Goal: Ask a question: Seek information or help from site administrators or community

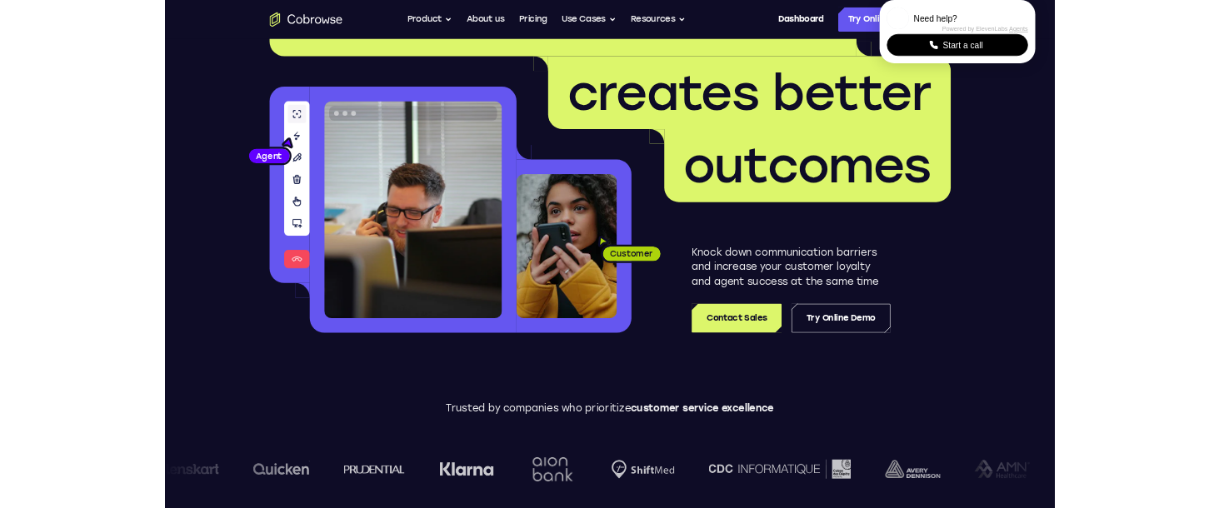
scroll to position [118, 0]
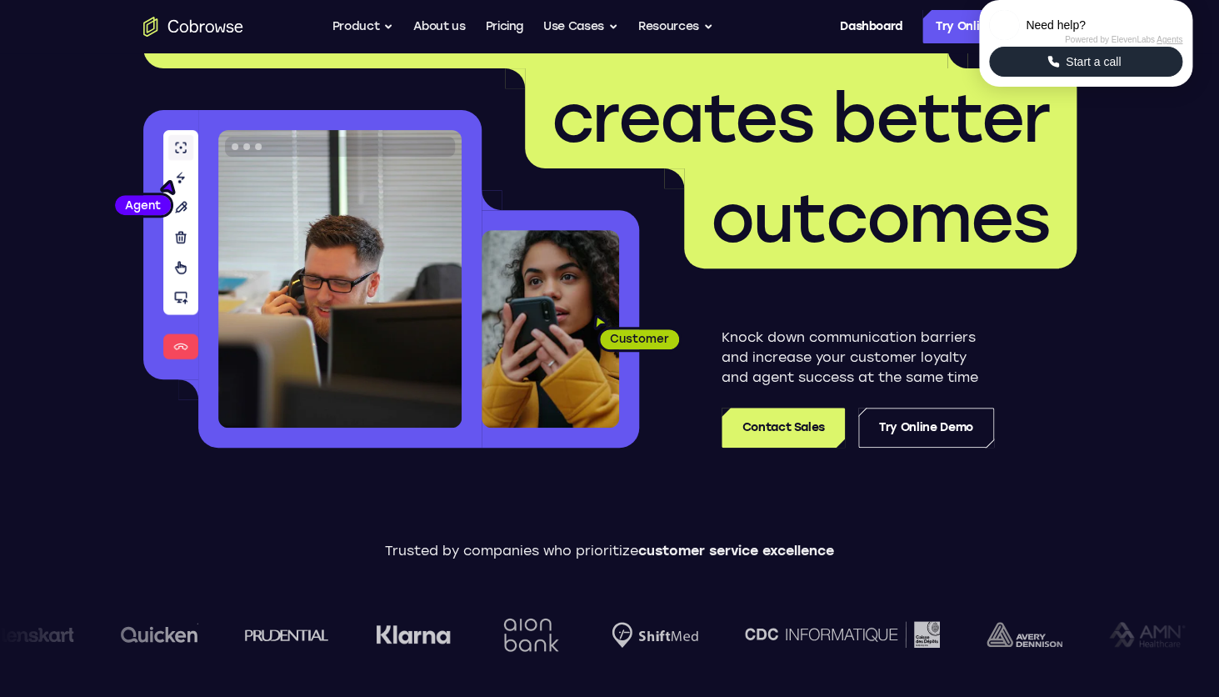
click at [1107, 70] on span "Start a call" at bounding box center [1093, 61] width 65 height 17
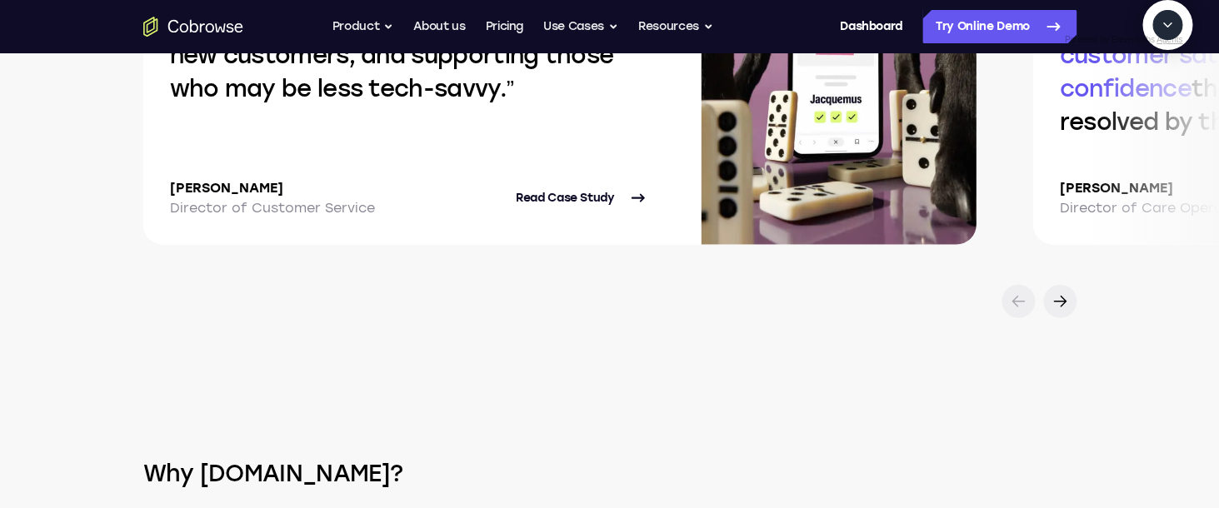
scroll to position [3702, 0]
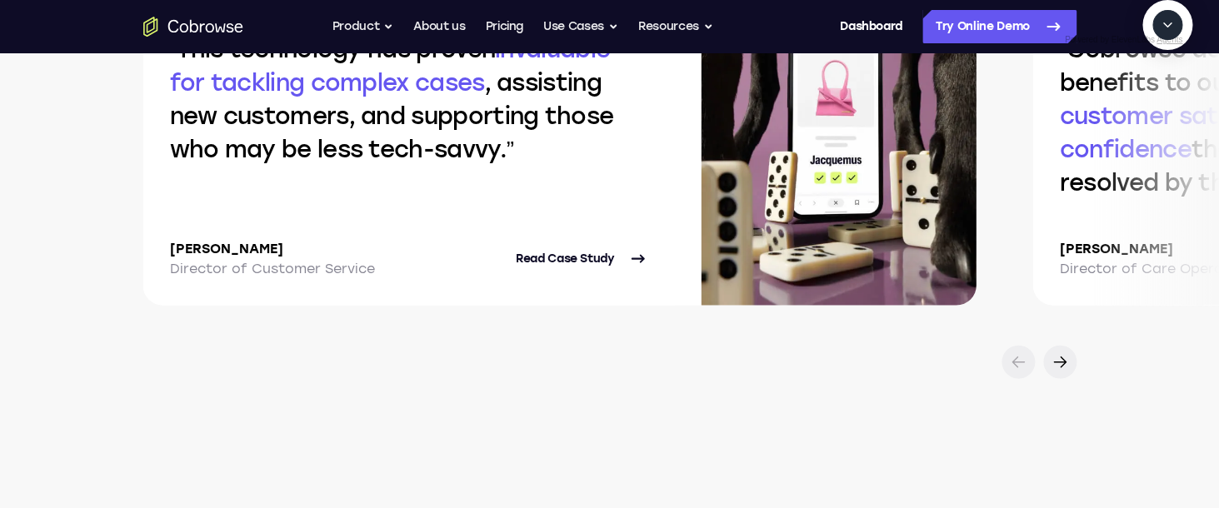
click at [1156, 117] on textarea "Text message input" at bounding box center [1177, 102] width 42 height 30
type textarea "Highlight the ""
type textarea "Start a cobrowse session and take me to the dashboard."
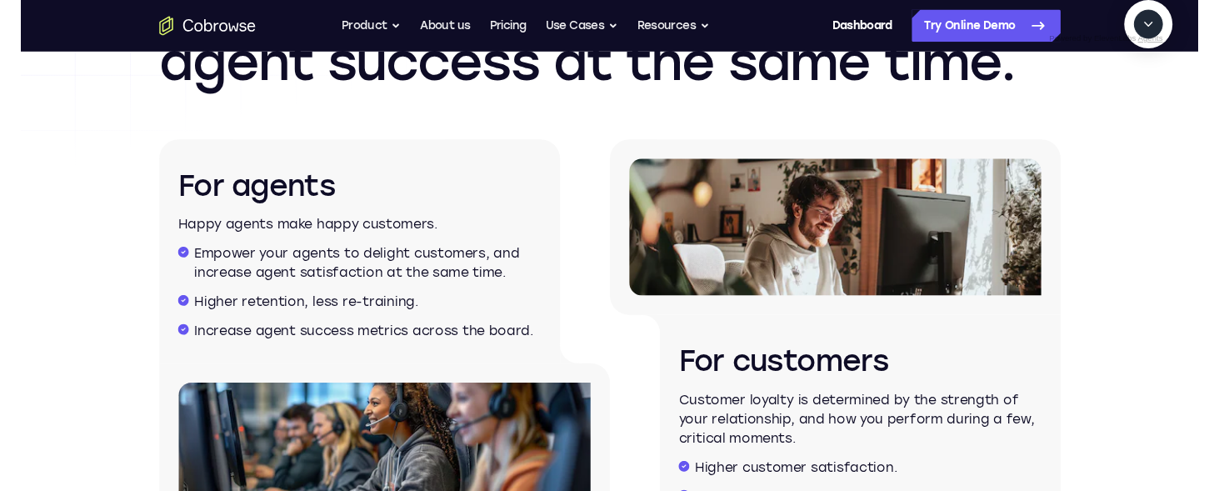
scroll to position [2686, 0]
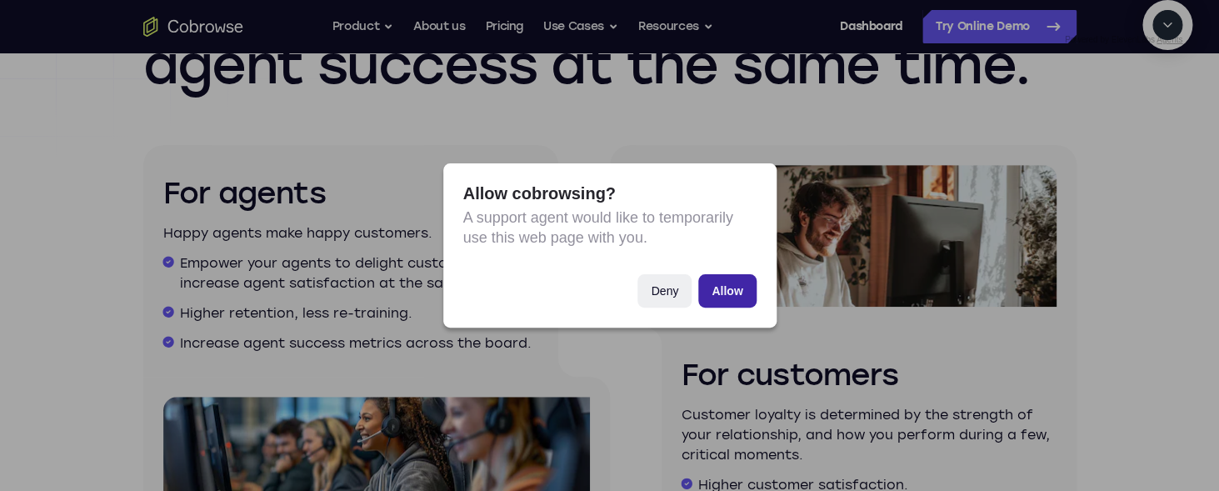
click at [743, 294] on button "Allow" at bounding box center [727, 290] width 58 height 33
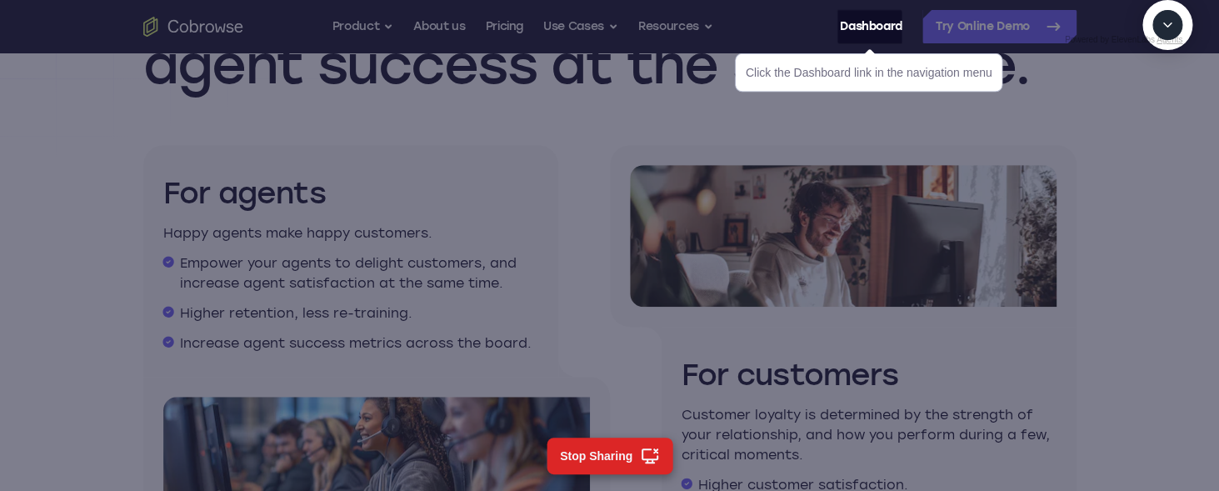
scroll to position [116, 0]
click at [1156, 117] on textarea "Text message input" at bounding box center [1177, 102] width 42 height 30
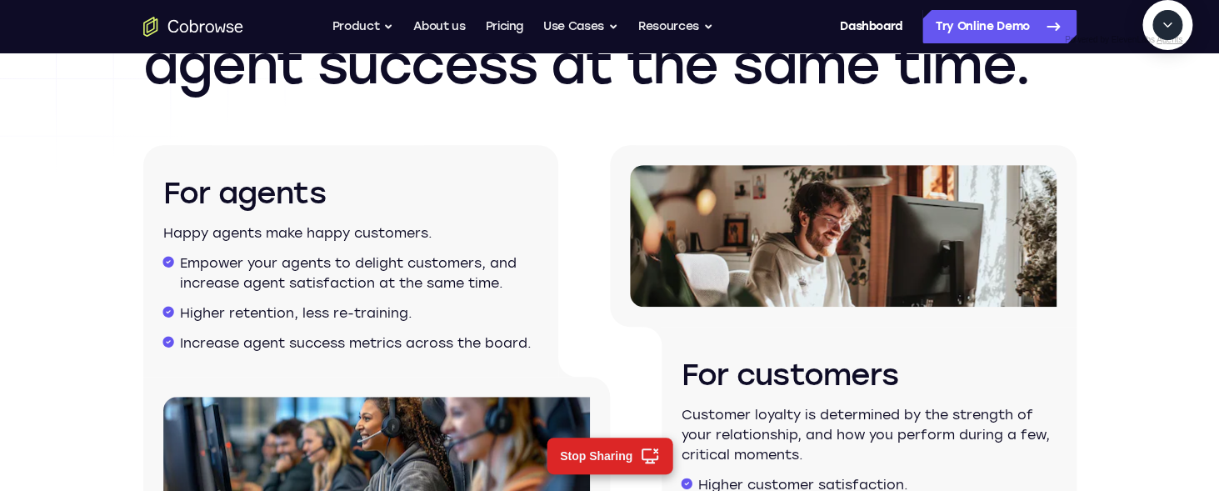
type textarea "c"
type textarea "end session"
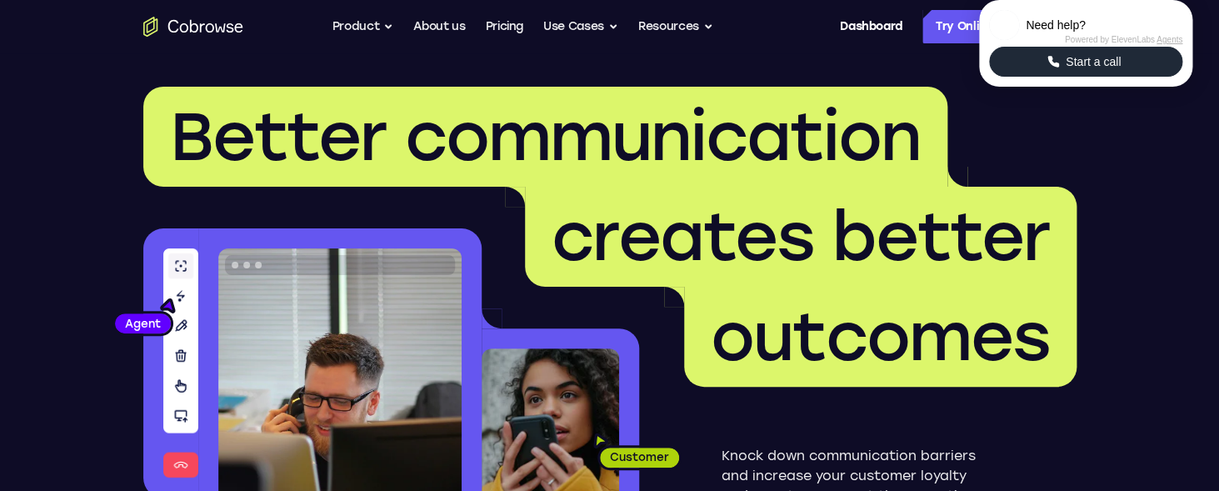
click at [1058, 69] on icon "Start a call" at bounding box center [1053, 61] width 15 height 15
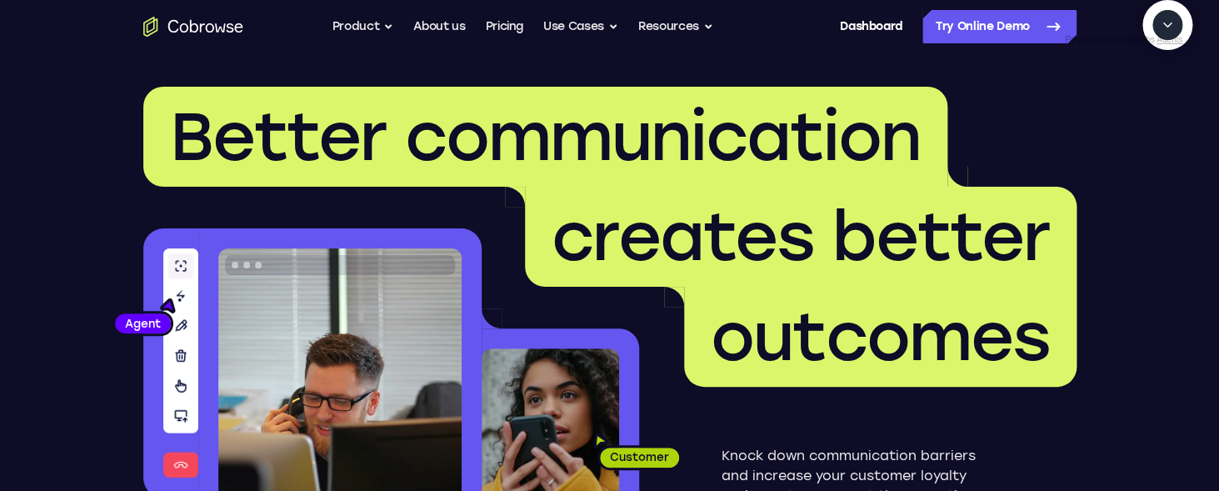
click at [1156, 117] on textarea "Text message input" at bounding box center [1177, 102] width 42 height 30
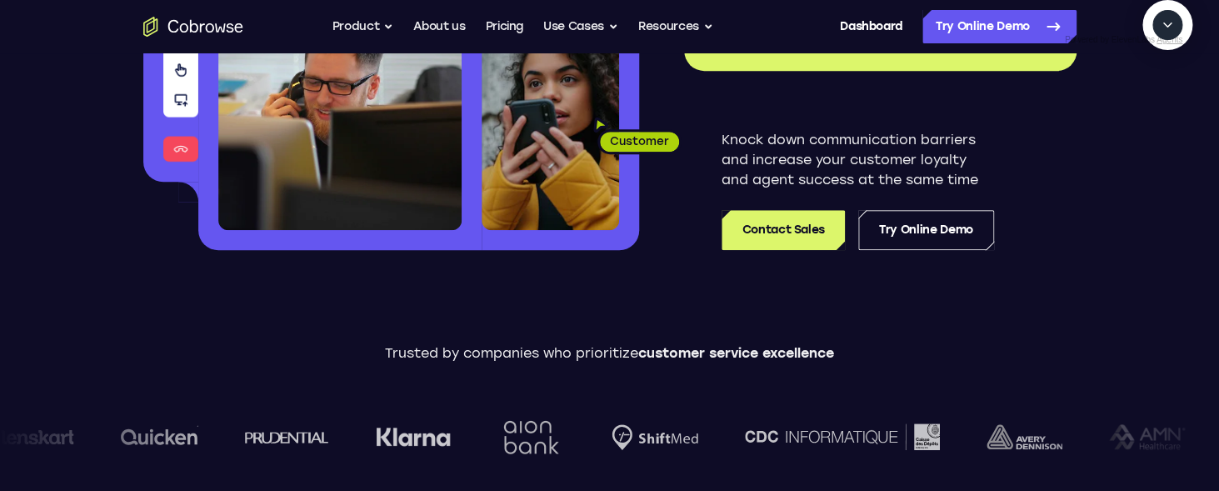
scroll to position [317, 0]
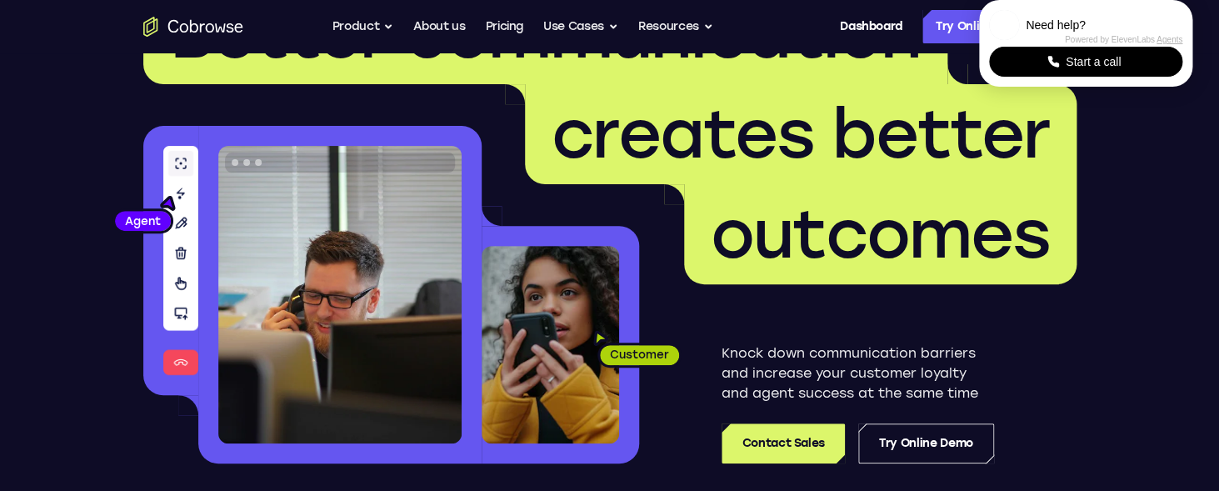
scroll to position [101, 0]
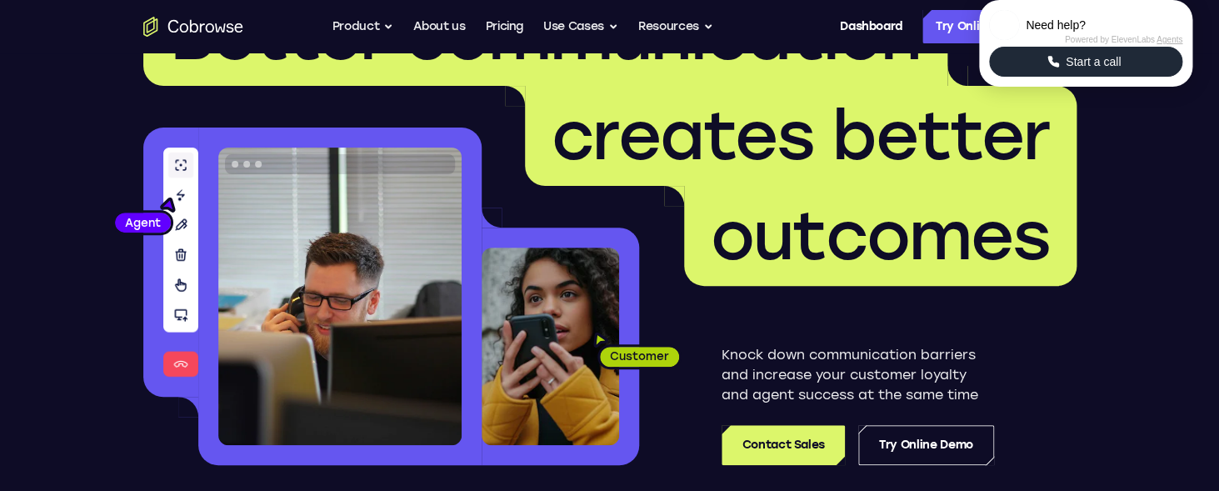
click at [1113, 70] on span "Start a call" at bounding box center [1093, 61] width 65 height 17
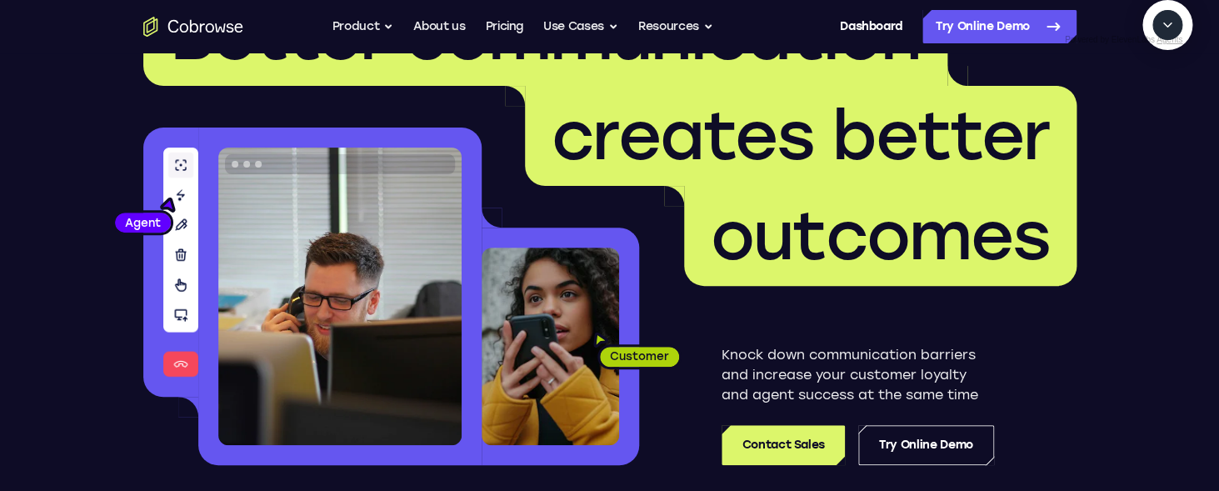
click at [1156, 117] on textarea "Text message input" at bounding box center [1177, 102] width 42 height 30
type textarea "Take me to the dashboard."
type textarea "yes"
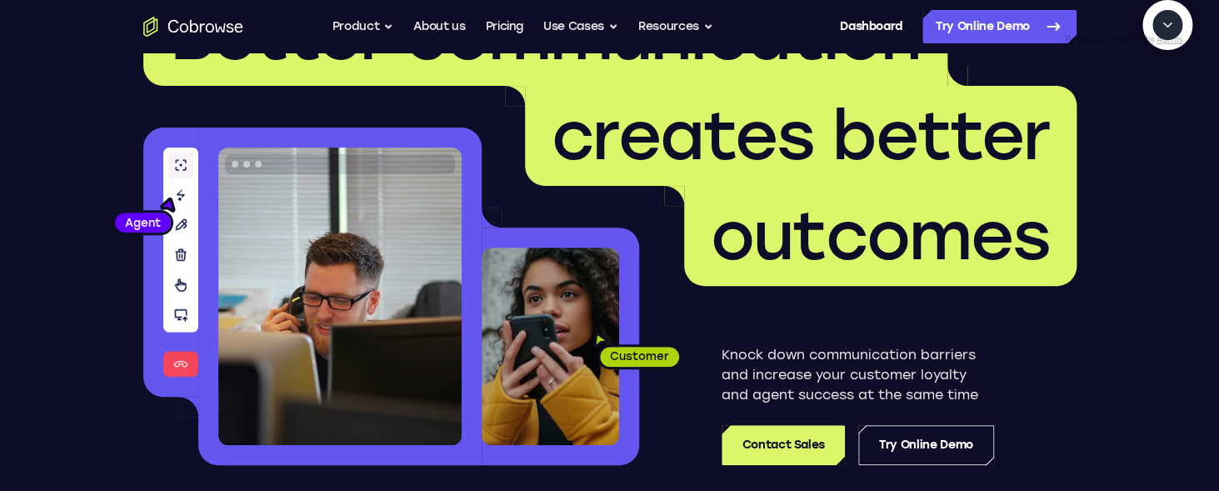
scroll to position [149, 0]
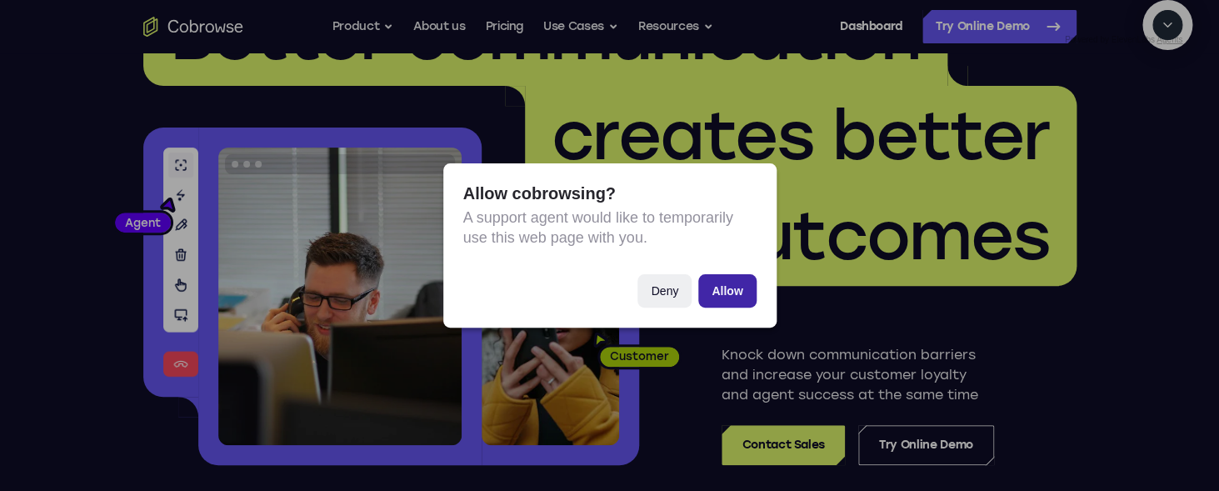
click at [722, 297] on button "Allow" at bounding box center [727, 290] width 58 height 33
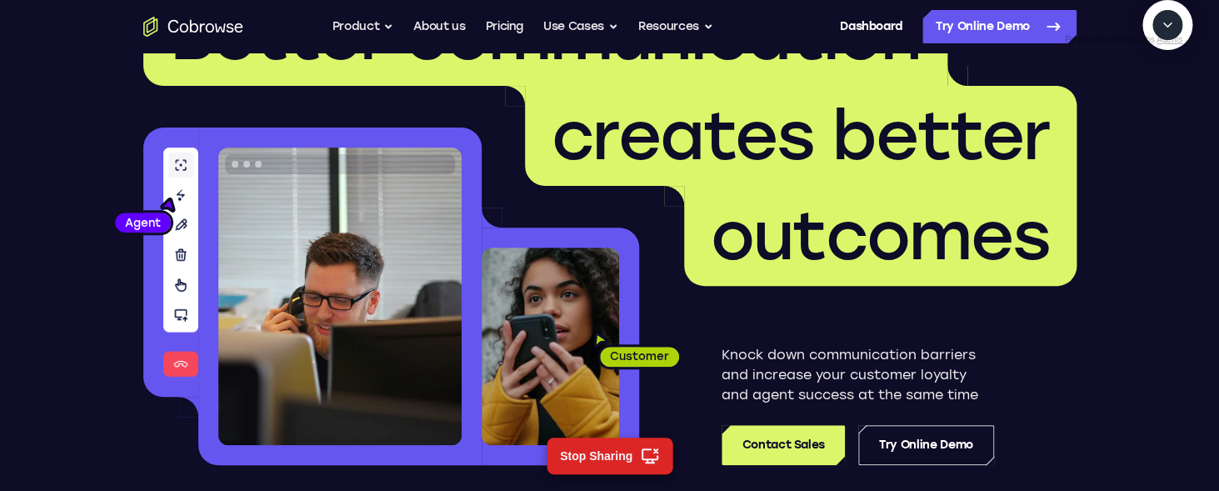
scroll to position [269, 0]
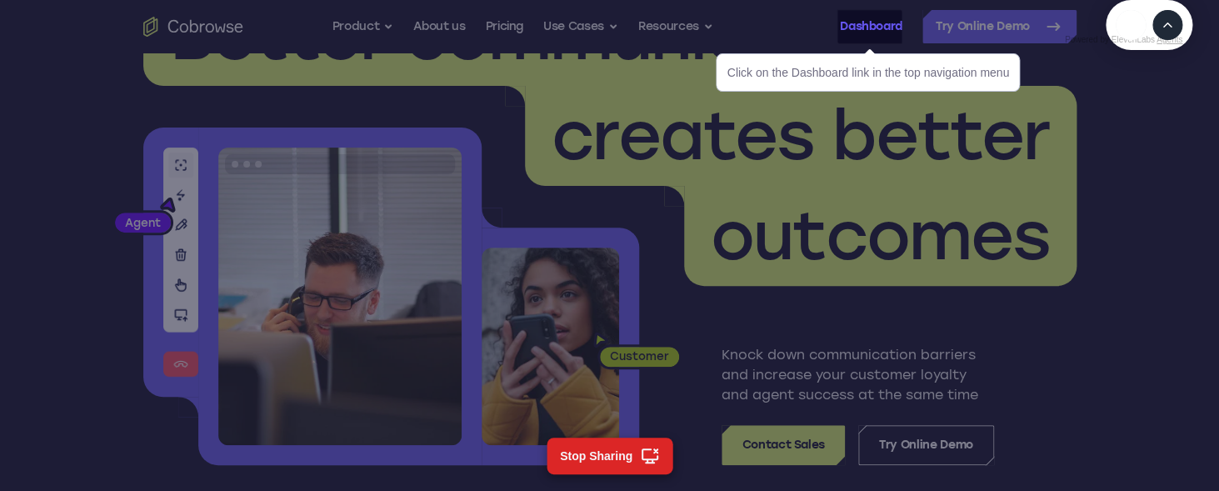
click at [866, 29] on link "Dashboard" at bounding box center [871, 26] width 63 height 33
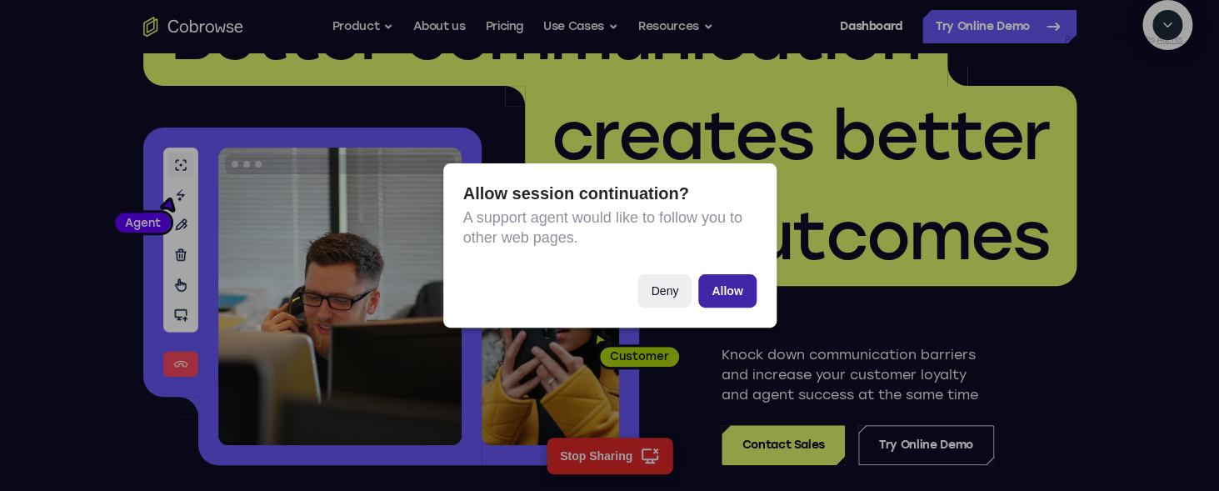
scroll to position [379, 0]
click at [739, 284] on button "Allow" at bounding box center [727, 290] width 58 height 33
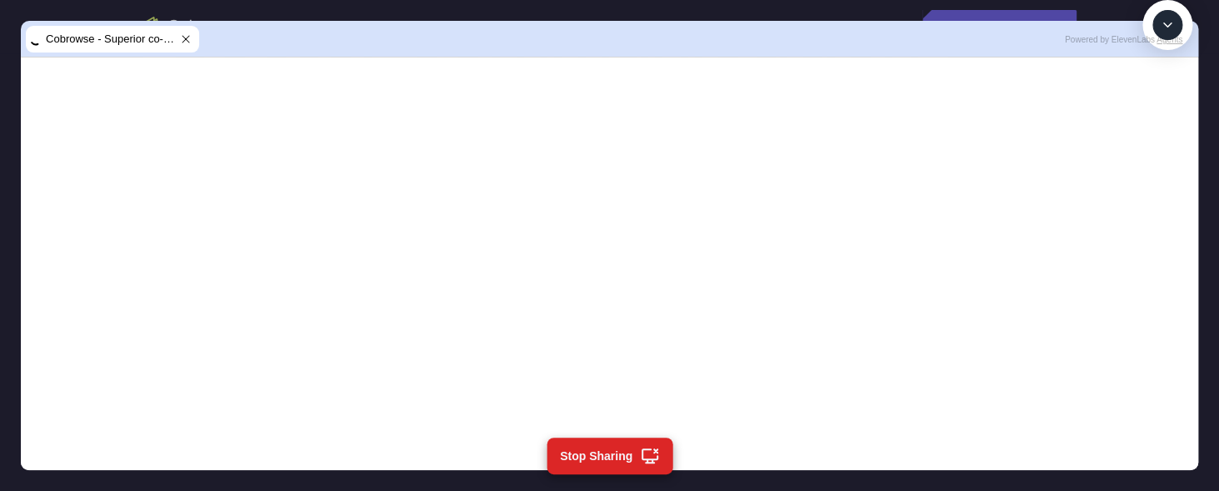
click at [1156, 117] on textarea "Text message input" at bounding box center [1177, 102] width 42 height 30
type textarea "end session"
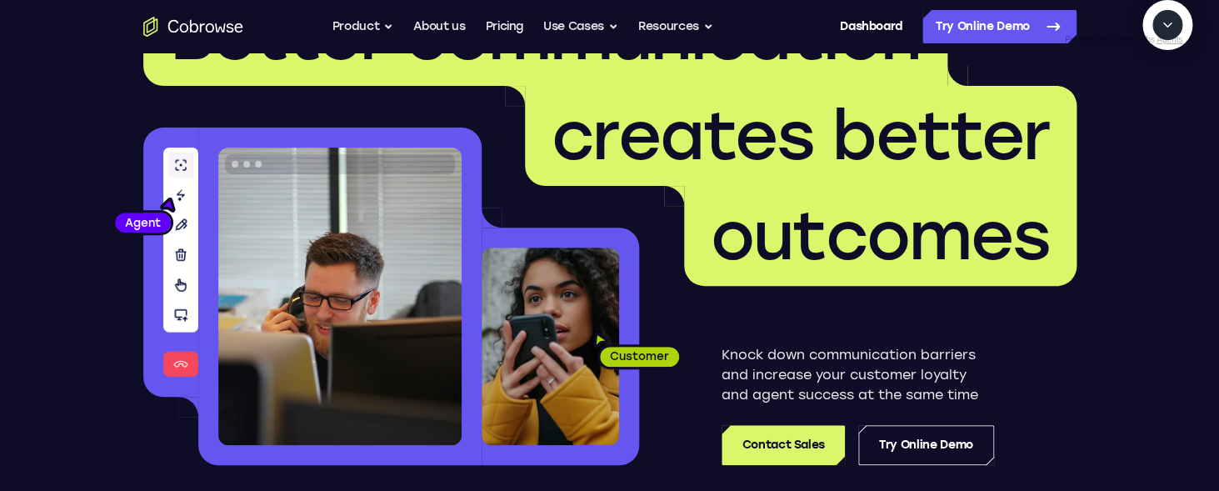
scroll to position [526, 0]
drag, startPoint x: 802, startPoint y: 232, endPoint x: 793, endPoint y: 233, distance: 9.3
click at [793, 233] on span "outcomes" at bounding box center [880, 236] width 339 height 80
click at [778, 257] on span "outcomes" at bounding box center [880, 236] width 339 height 80
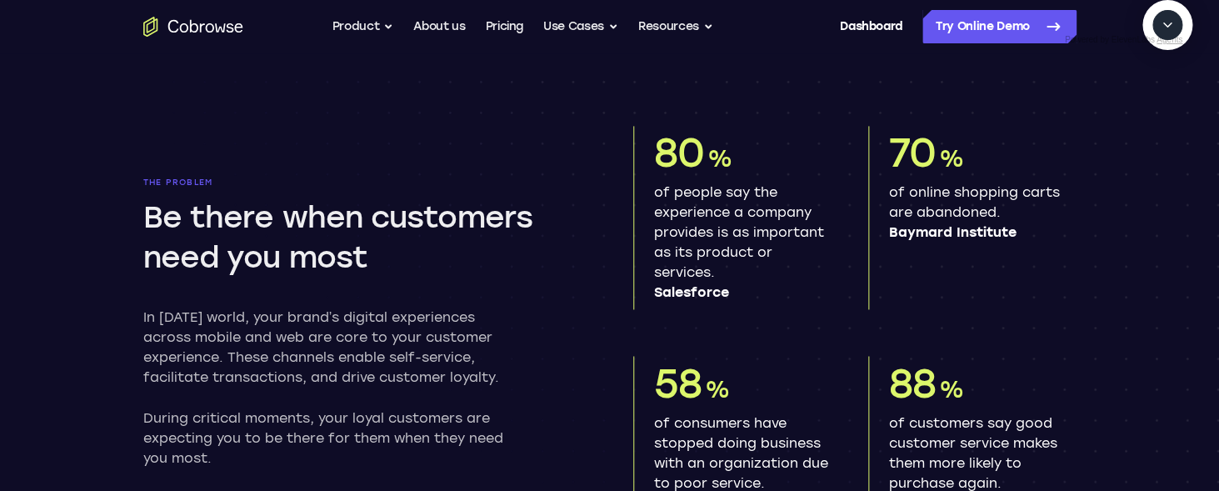
scroll to position [0, 0]
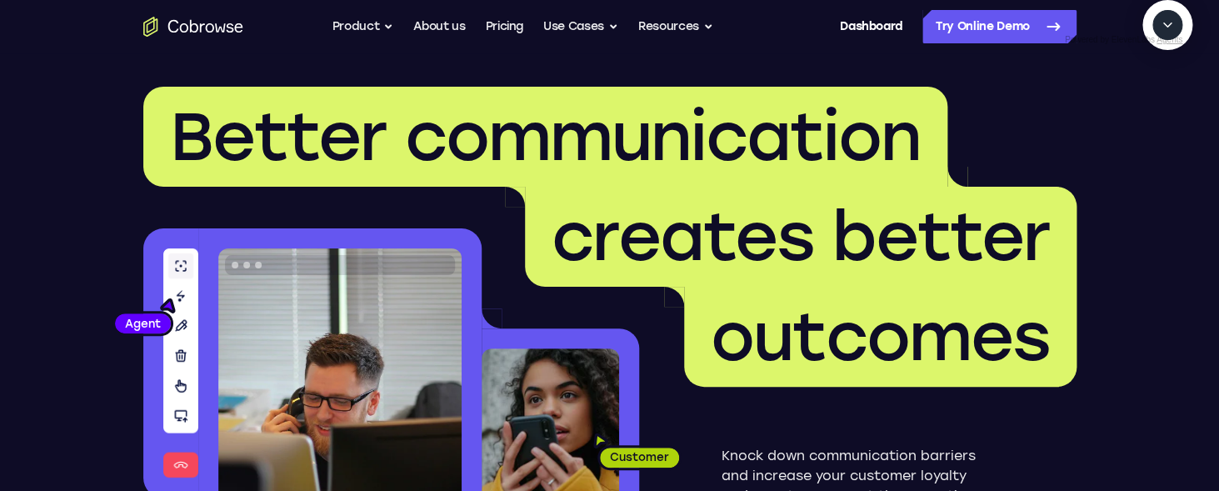
click at [1085, 117] on textarea "Text message input" at bounding box center [1106, 102] width 42 height 30
type textarea "C"
type textarea "Help me find the "Powerful" link."
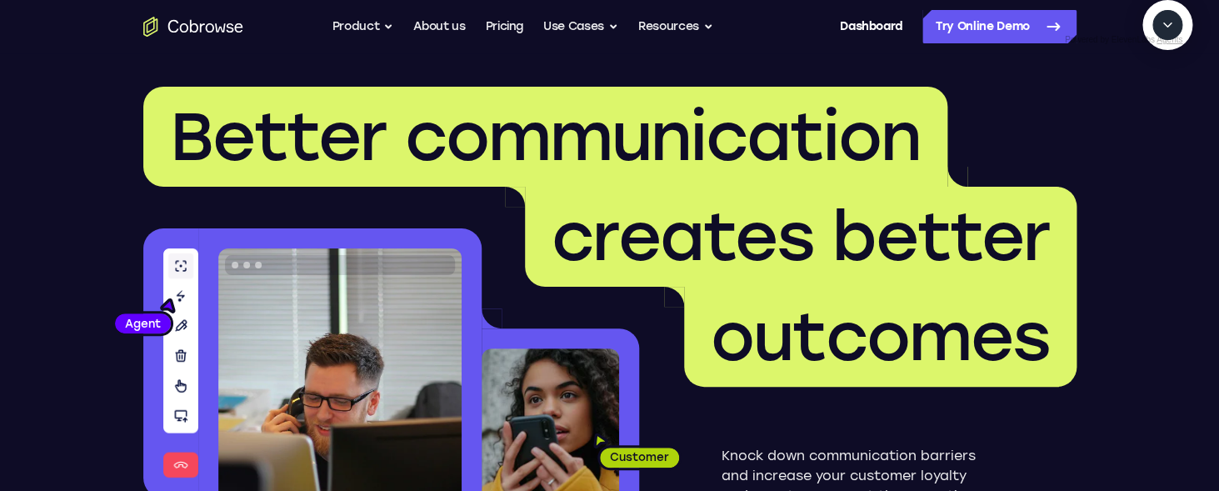
type textarea "yes"
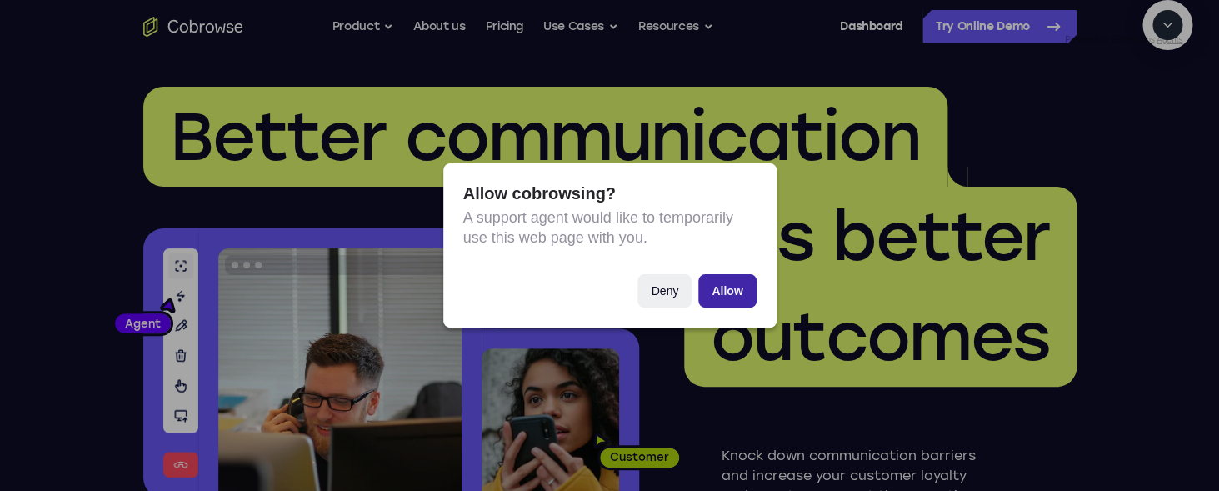
click at [723, 279] on button "Allow" at bounding box center [727, 290] width 58 height 33
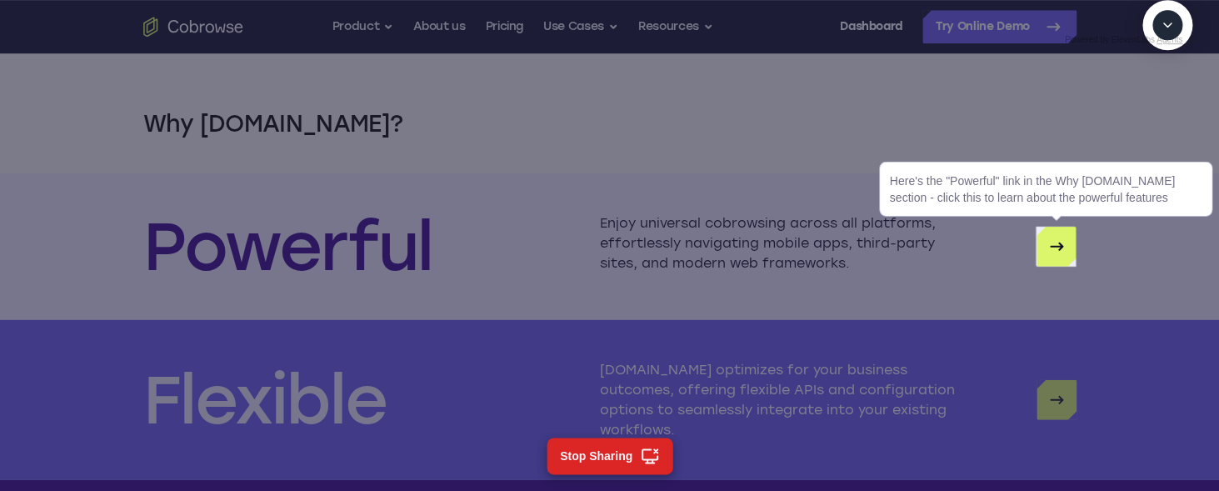
scroll to position [4115, 0]
click at [1156, 117] on textarea "Text message input" at bounding box center [1177, 102] width 42 height 30
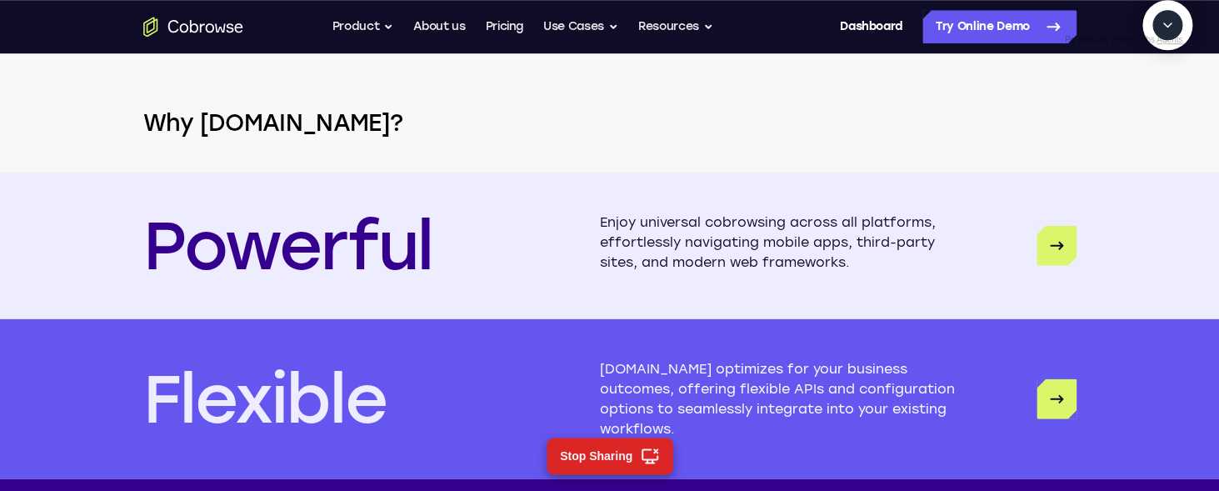
type textarea "end session"
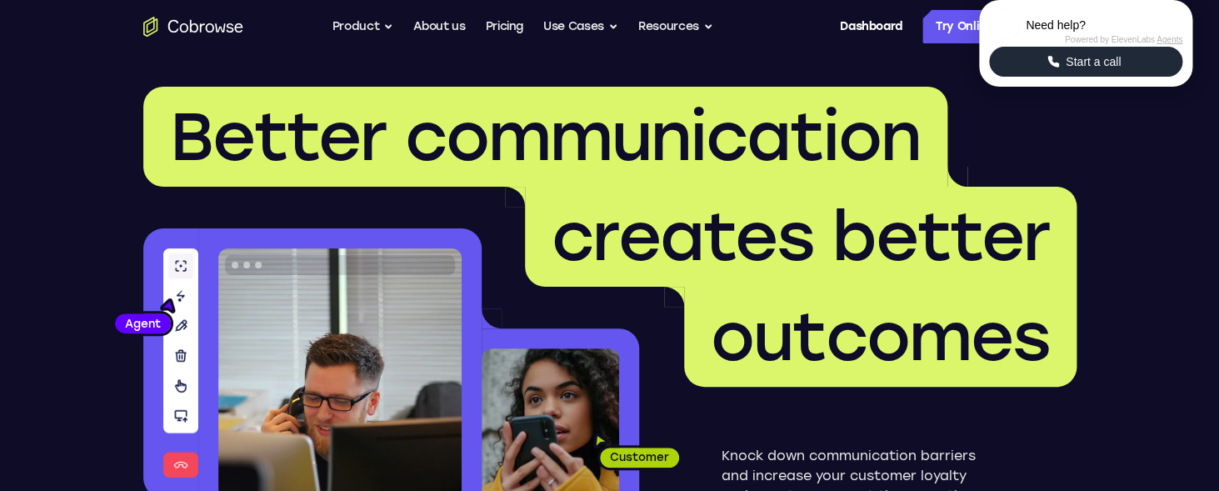
click at [1073, 70] on span "Start a call" at bounding box center [1093, 61] width 65 height 17
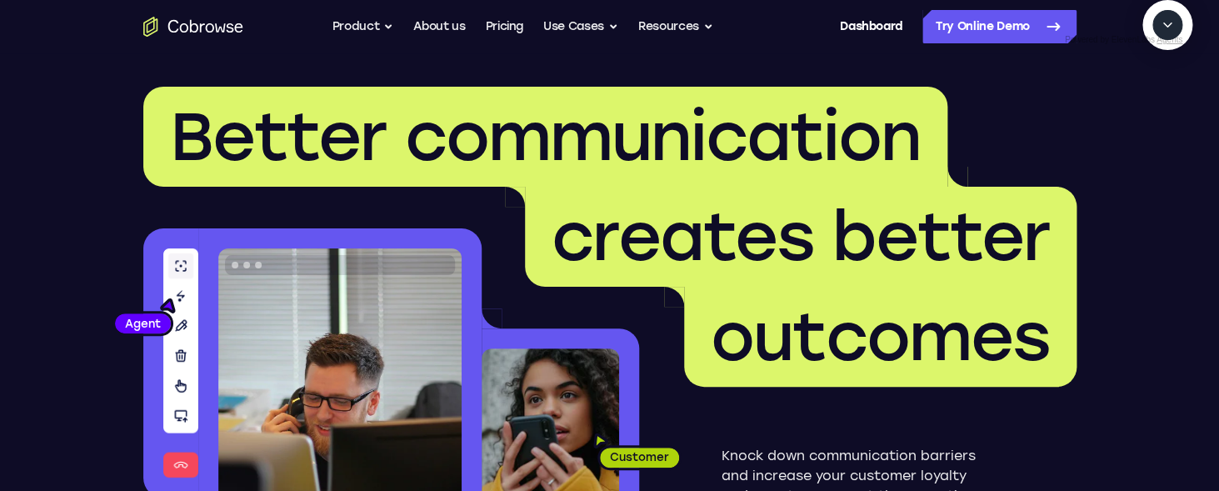
click at [1156, 117] on textarea "Text message input" at bounding box center [1177, 102] width 42 height 30
type textarea "Start a cobrowse session and highlight the "Powerful" link for me."
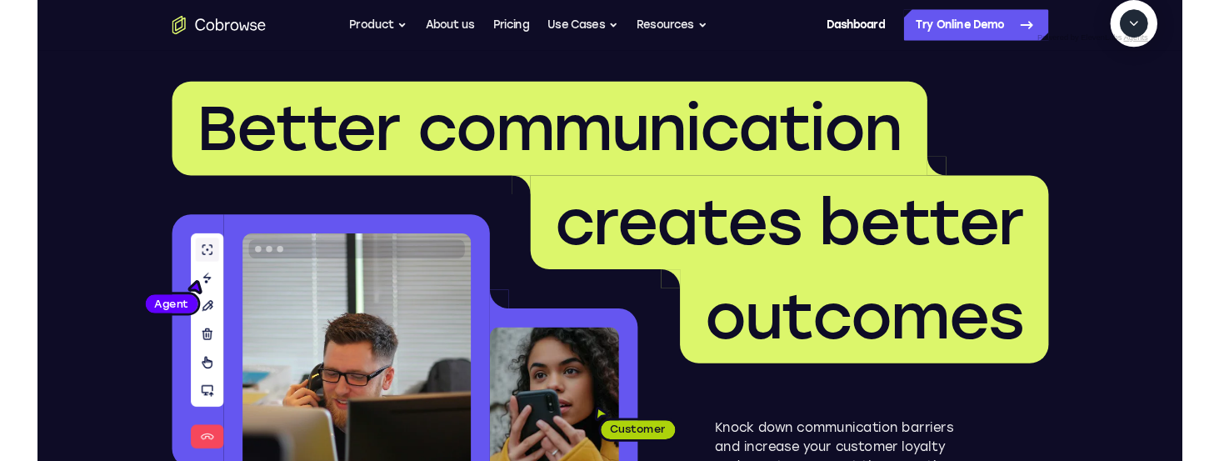
scroll to position [0, 0]
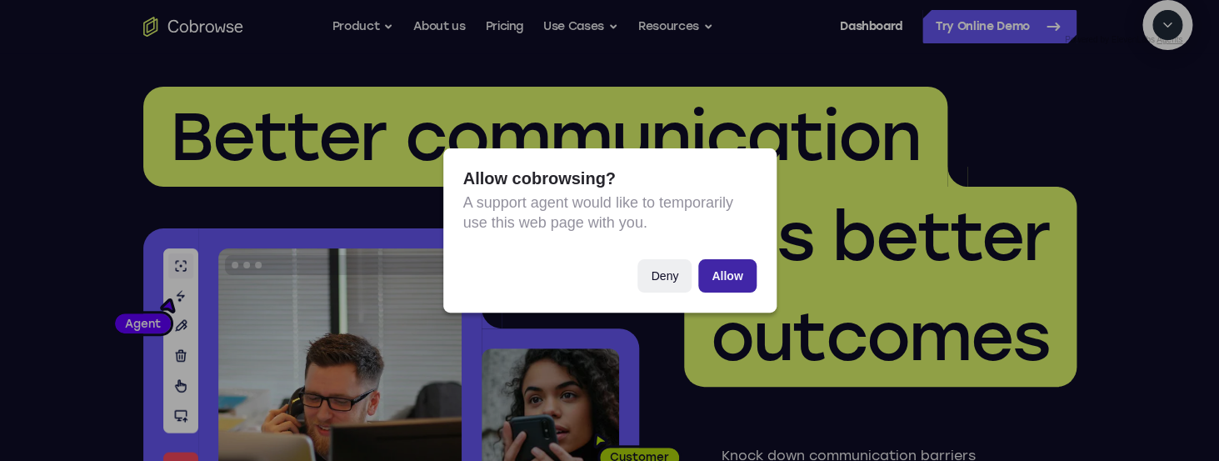
click at [724, 270] on button "Allow" at bounding box center [727, 275] width 58 height 33
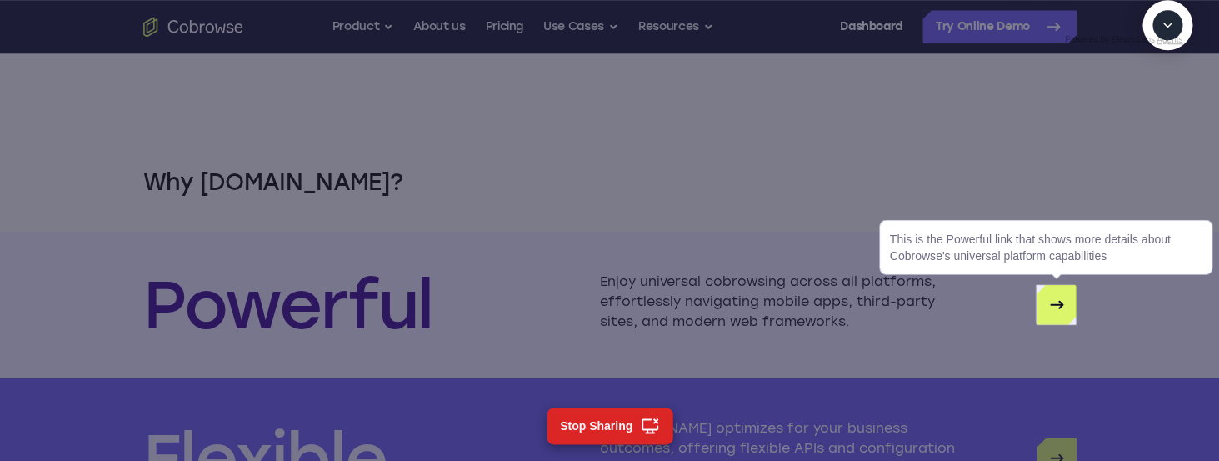
scroll to position [379, 0]
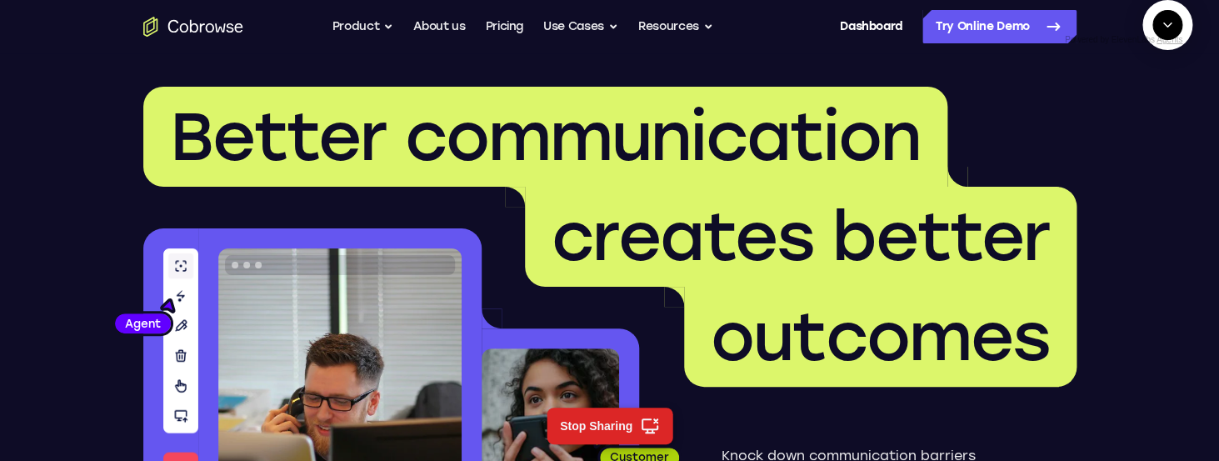
scroll to position [323, 0]
click at [1156, 117] on textarea "Text message input" at bounding box center [1177, 102] width 42 height 30
type textarea "end session"
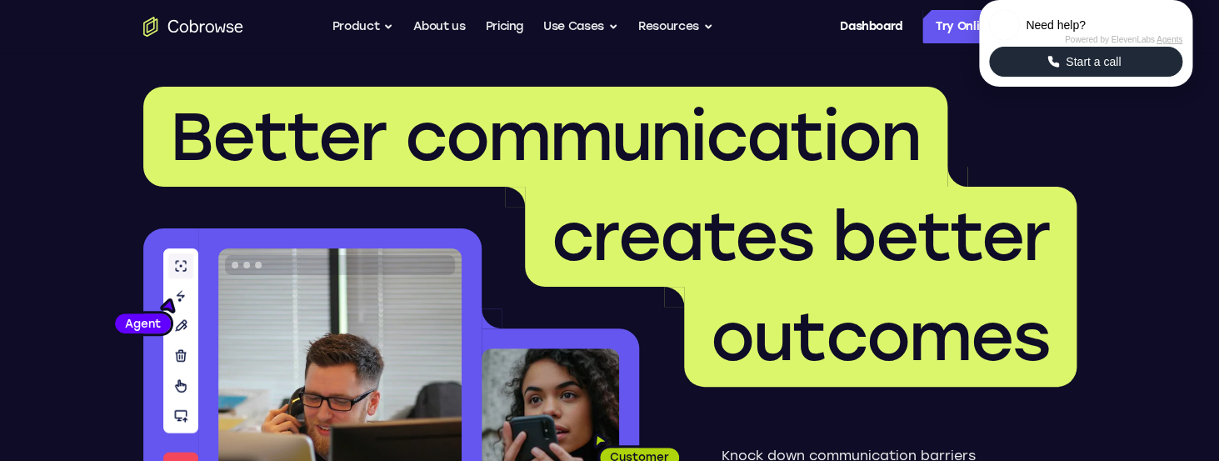
click at [1063, 70] on span "Start a call" at bounding box center [1093, 61] width 65 height 17
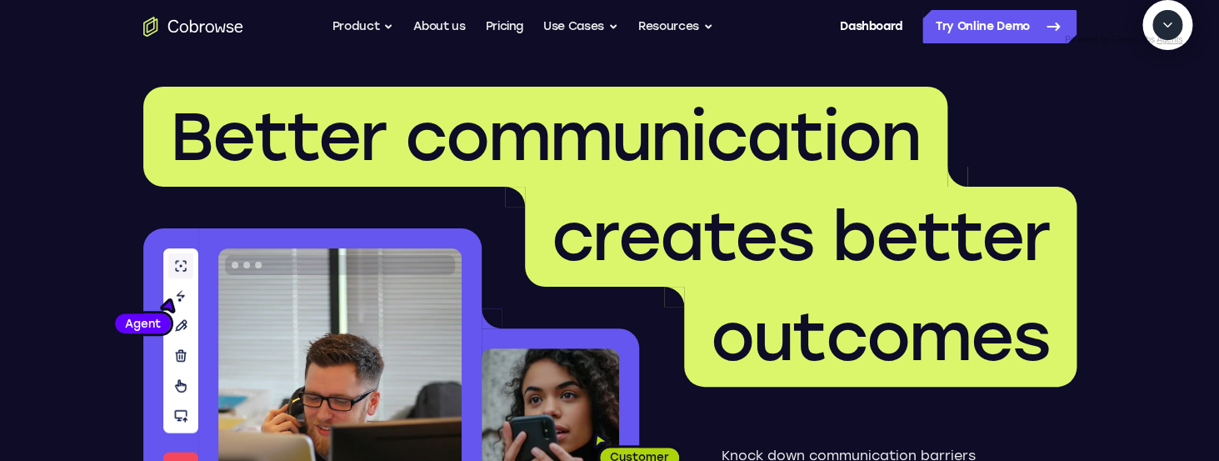
click at [1156, 117] on textarea "Text message input" at bounding box center [1177, 102] width 42 height 30
type textarea "Start a cobrowse session and highlight the "Powerful" link for me."
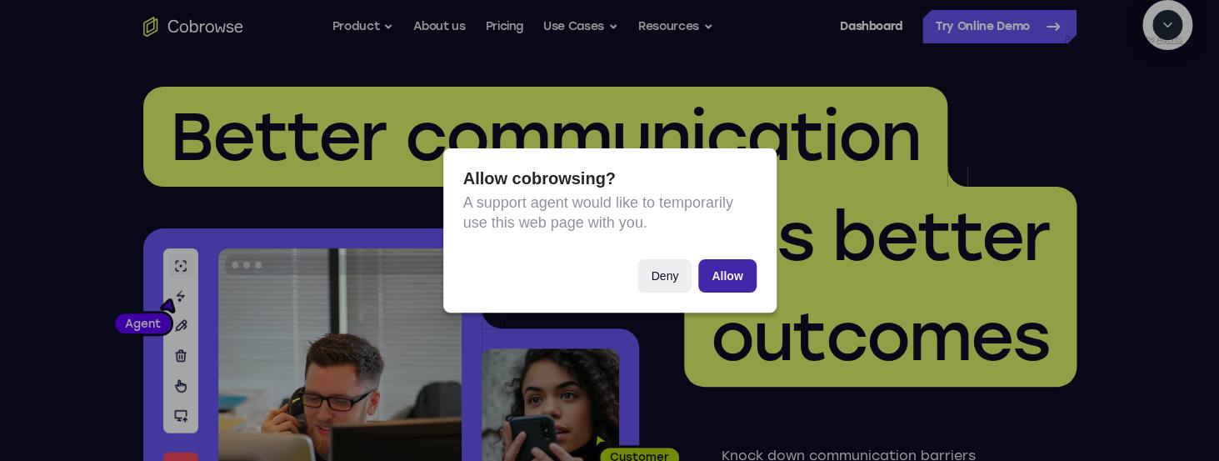
click at [732, 275] on button "Allow" at bounding box center [727, 275] width 58 height 33
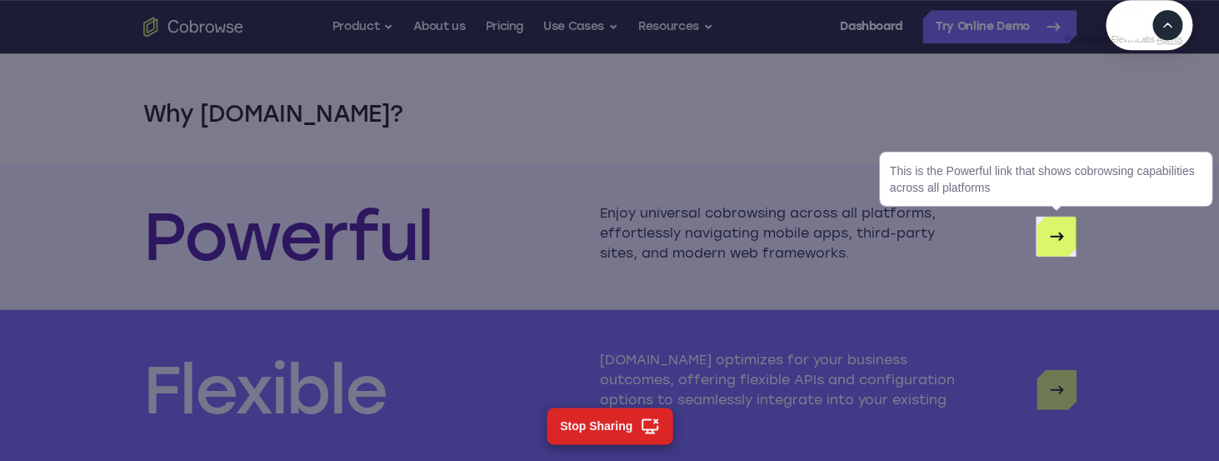
scroll to position [4125, 0]
click at [1051, 245] on icon "Powerful" at bounding box center [1057, 235] width 20 height 20
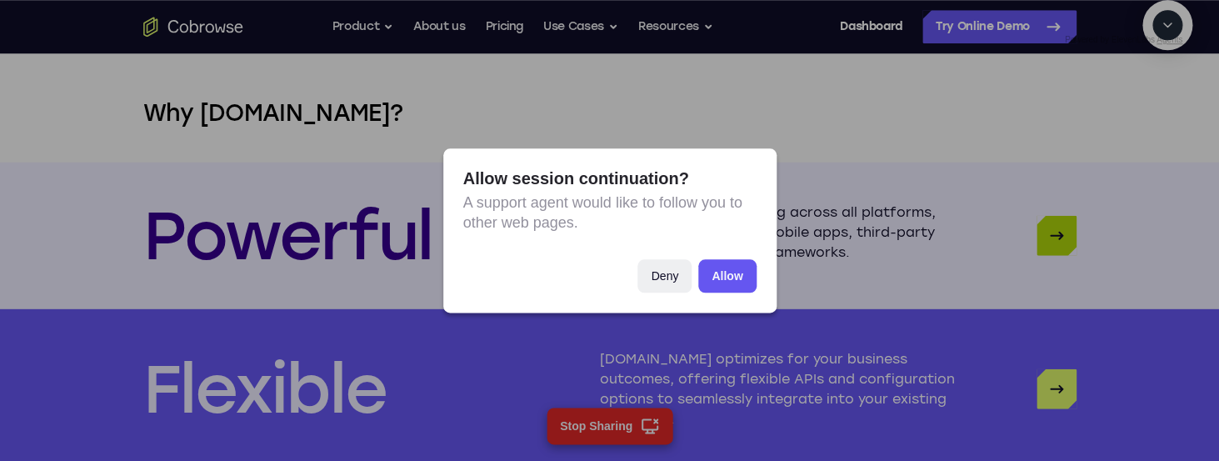
scroll to position [129, 0]
click at [721, 283] on button "Allow" at bounding box center [727, 275] width 58 height 33
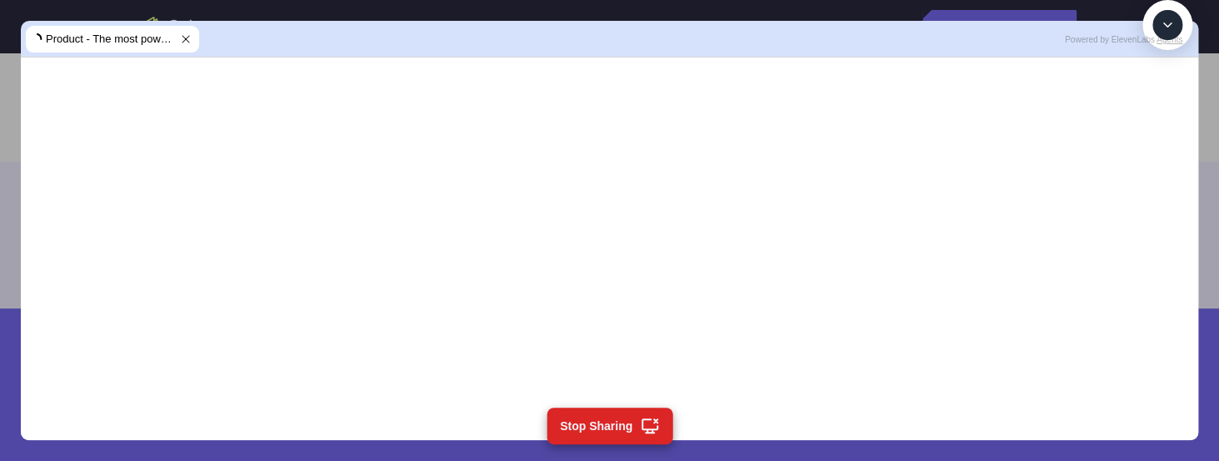
scroll to position [256, 0]
click at [1156, 117] on textarea "Text message input" at bounding box center [1177, 102] width 42 height 30
type textarea "thanks"
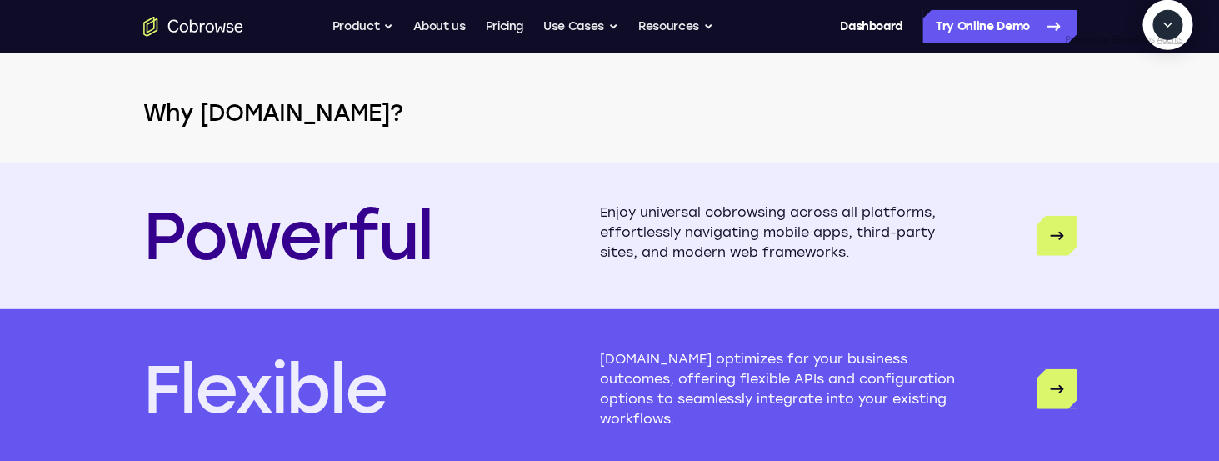
scroll to position [403, 0]
click at [1174, 33] on icon "Collapse" at bounding box center [1167, 25] width 15 height 15
